Goal: Task Accomplishment & Management: Complete application form

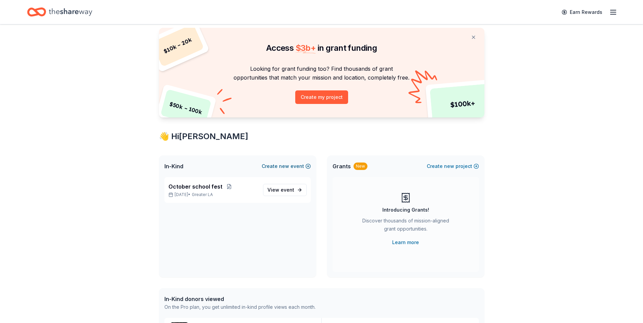
scroll to position [34, 0]
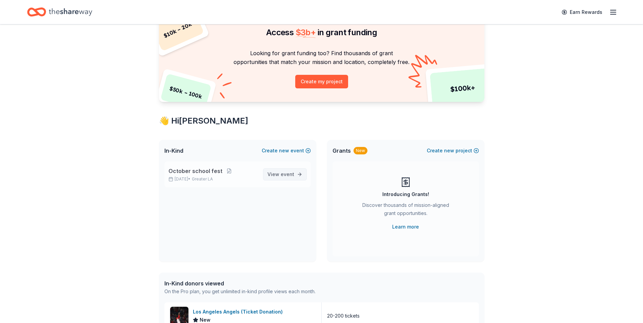
click at [278, 172] on span "View event" at bounding box center [281, 175] width 27 height 8
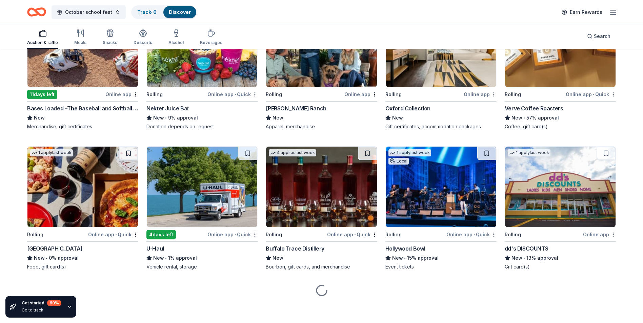
scroll to position [1866, 0]
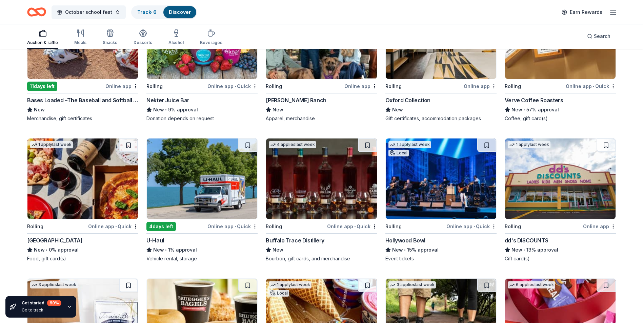
click at [477, 201] on img at bounding box center [441, 179] width 111 height 81
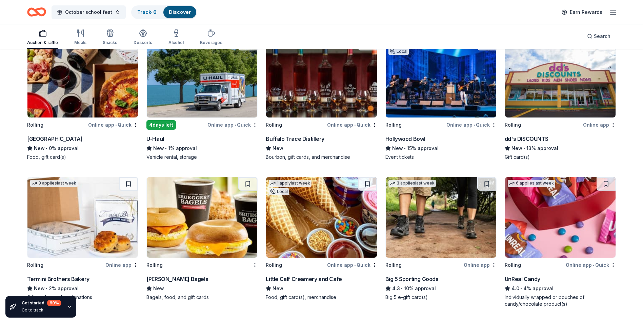
scroll to position [2035, 0]
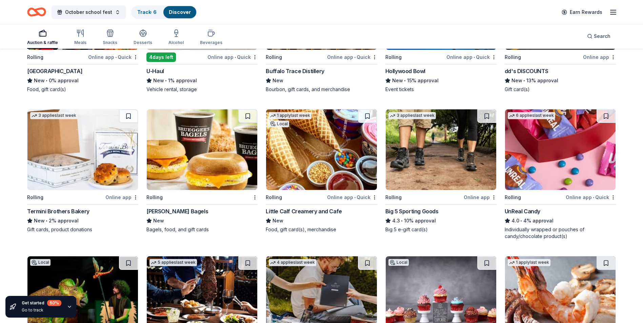
click at [460, 152] on img at bounding box center [441, 150] width 111 height 81
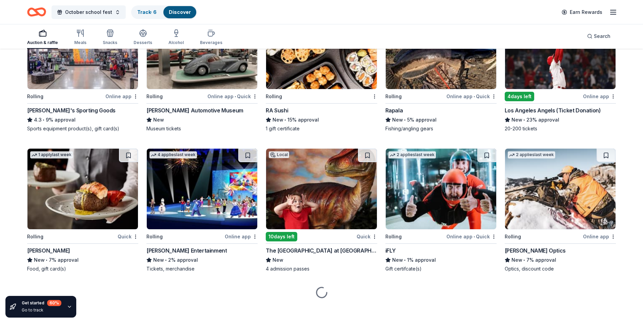
scroll to position [2424, 0]
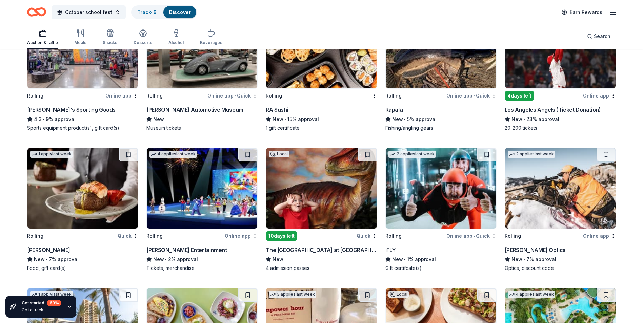
click at [195, 211] on img at bounding box center [202, 188] width 111 height 81
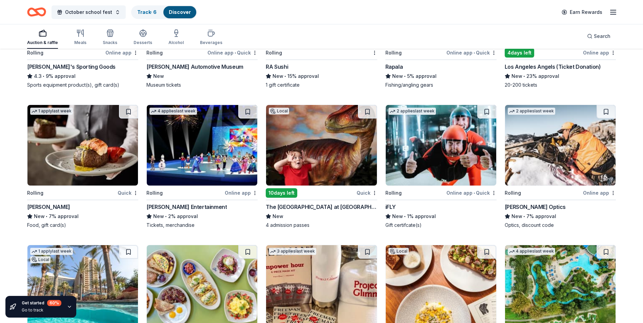
scroll to position [2492, 0]
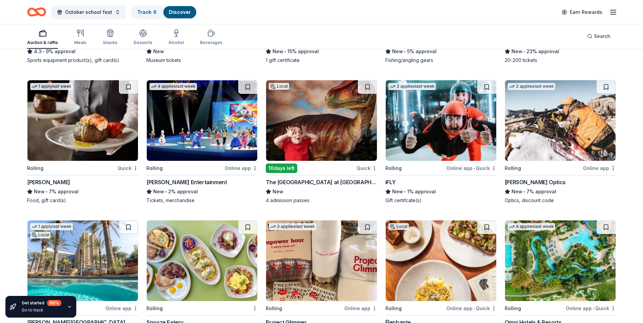
click at [511, 106] on img at bounding box center [560, 120] width 111 height 81
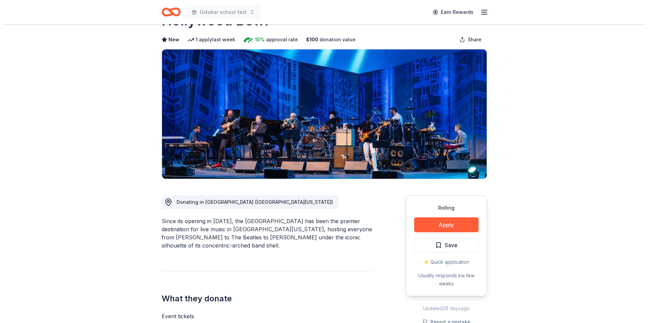
scroll to position [68, 0]
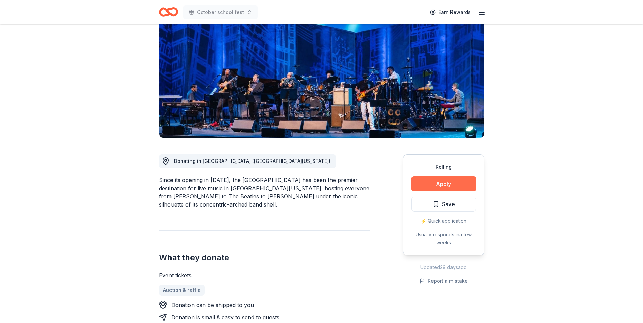
click at [430, 185] on button "Apply" at bounding box center [444, 184] width 64 height 15
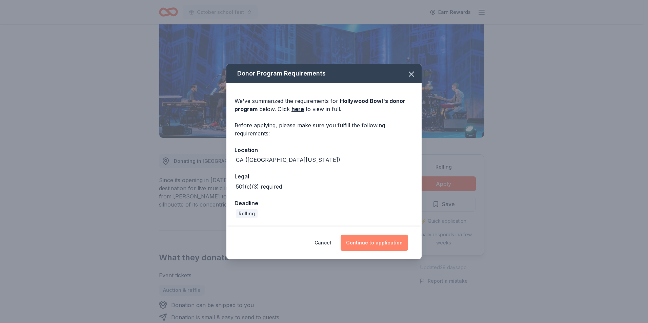
click at [373, 243] on button "Continue to application" at bounding box center [374, 243] width 67 height 16
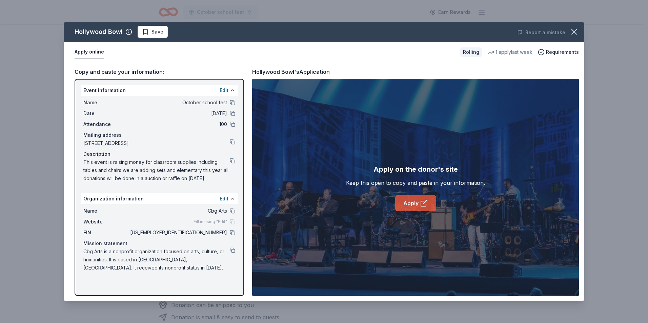
click at [430, 204] on link "Apply" at bounding box center [415, 203] width 41 height 16
click at [232, 98] on div "Name October school fest Date 10/18/25 Attendance 100 Mailing address 10544 And…" at bounding box center [159, 141] width 157 height 90
click at [233, 100] on button at bounding box center [232, 102] width 5 height 5
click at [233, 233] on button at bounding box center [232, 232] width 5 height 5
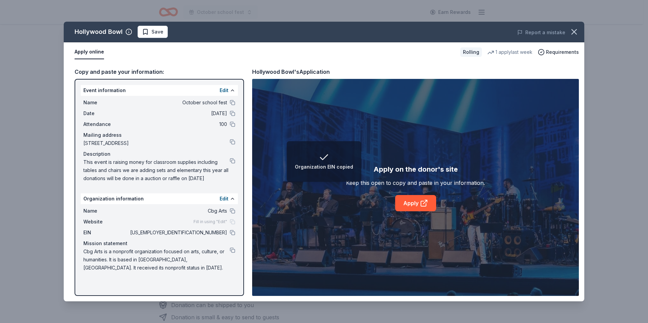
drag, startPoint x: 213, startPoint y: 177, endPoint x: 97, endPoint y: 163, distance: 116.8
click at [135, 177] on span "This event is raising money for classroom supplies including tables and chairs …" at bounding box center [156, 170] width 146 height 24
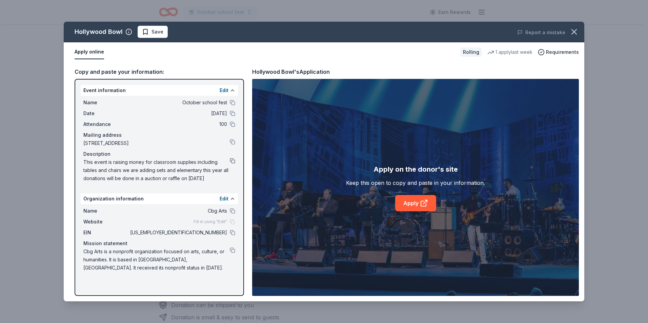
click at [231, 161] on button at bounding box center [232, 160] width 5 height 5
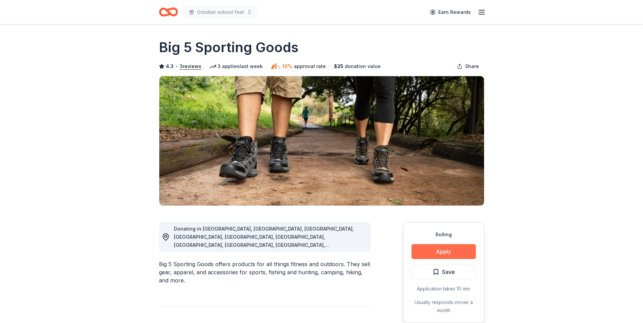
click at [430, 256] on button "Apply" at bounding box center [444, 251] width 64 height 15
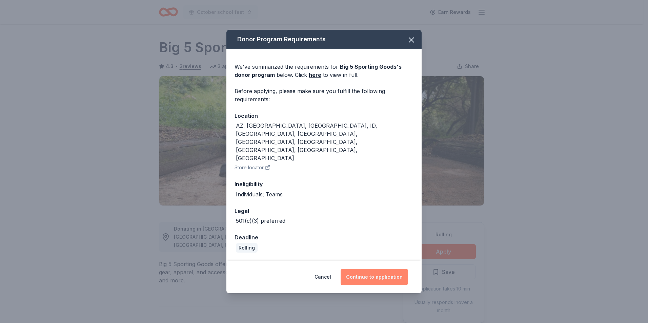
click at [365, 269] on button "Continue to application" at bounding box center [374, 277] width 67 height 16
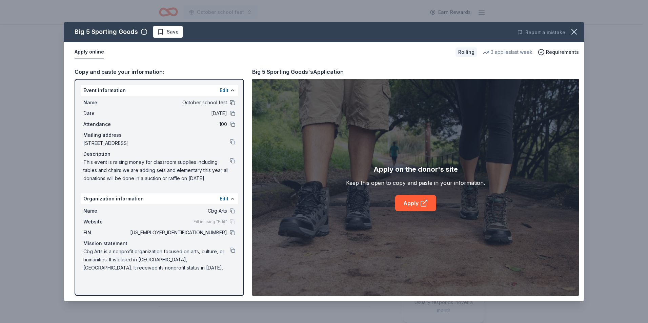
click at [234, 103] on button at bounding box center [232, 102] width 5 height 5
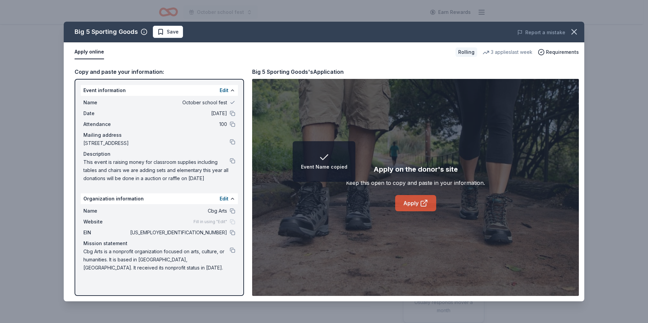
click at [410, 199] on link "Apply" at bounding box center [415, 203] width 41 height 16
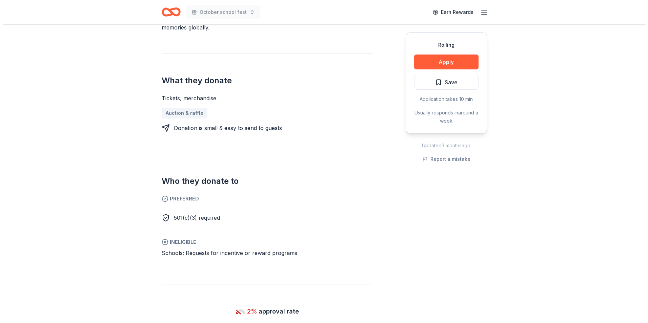
scroll to position [237, 0]
click at [456, 66] on button "Apply" at bounding box center [444, 62] width 64 height 15
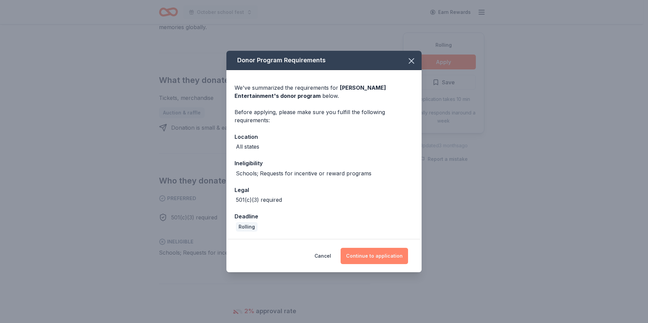
click at [374, 253] on button "Continue to application" at bounding box center [374, 256] width 67 height 16
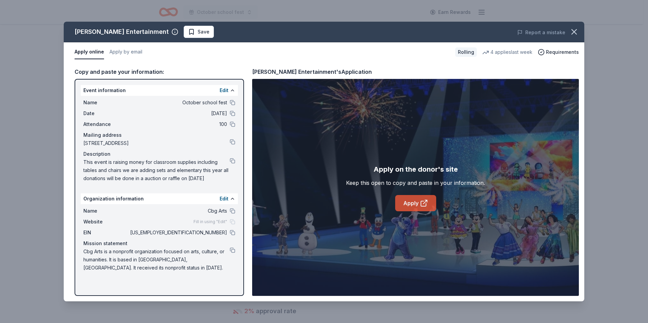
click at [419, 199] on link "Apply" at bounding box center [415, 203] width 41 height 16
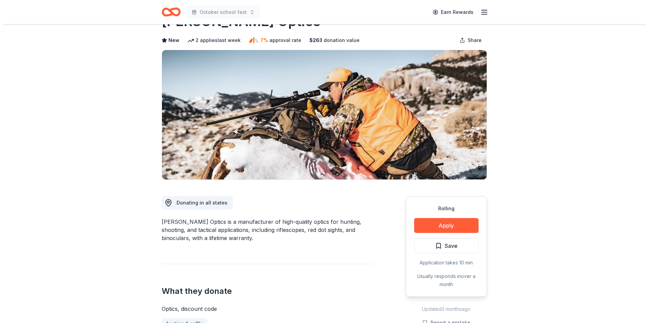
scroll to position [34, 0]
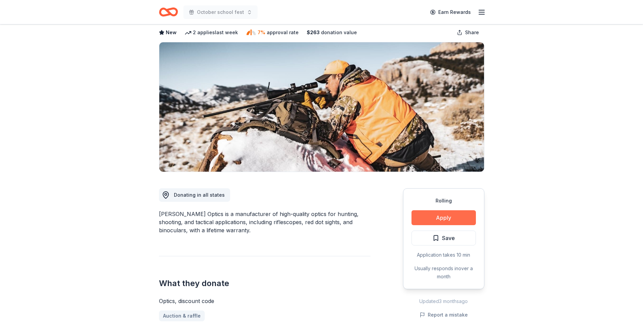
click at [439, 219] on button "Apply" at bounding box center [444, 218] width 64 height 15
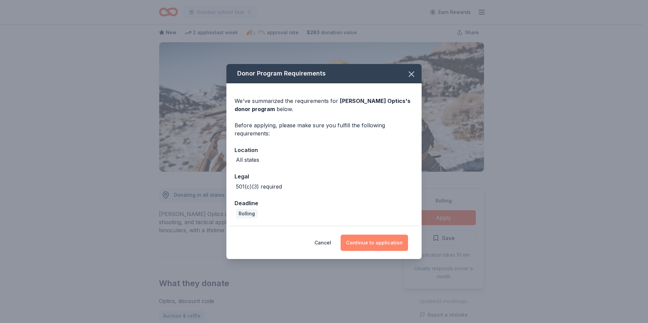
click at [363, 244] on button "Continue to application" at bounding box center [374, 243] width 67 height 16
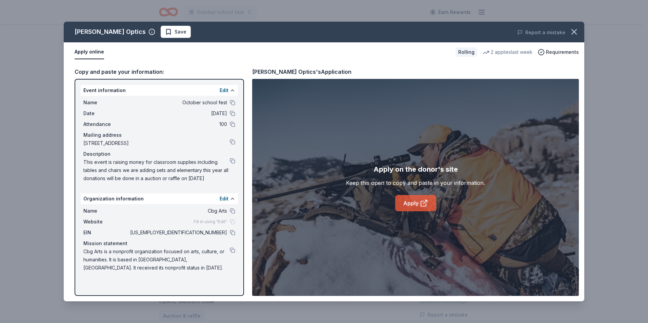
click at [417, 202] on link "Apply" at bounding box center [415, 203] width 41 height 16
